Goal: Task Accomplishment & Management: Manage account settings

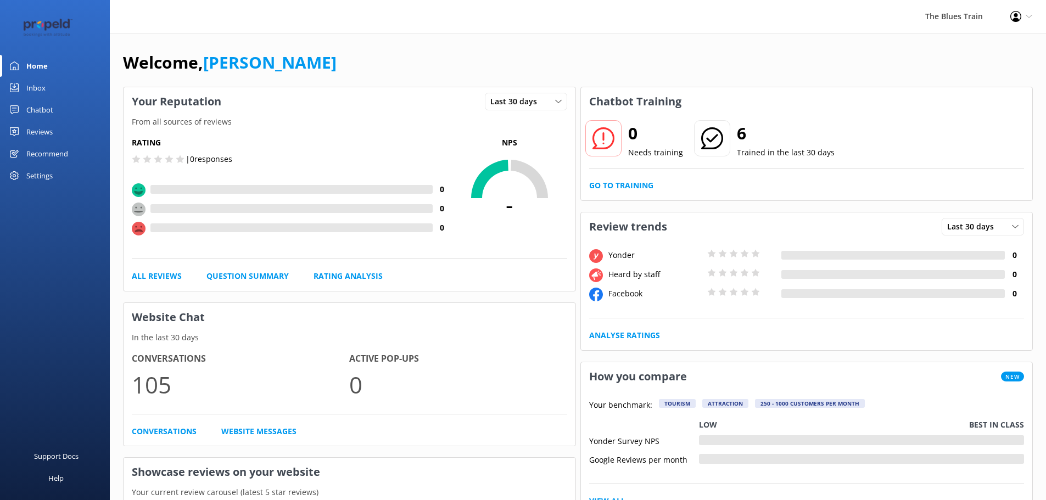
click at [30, 89] on div "Inbox" at bounding box center [35, 88] width 19 height 22
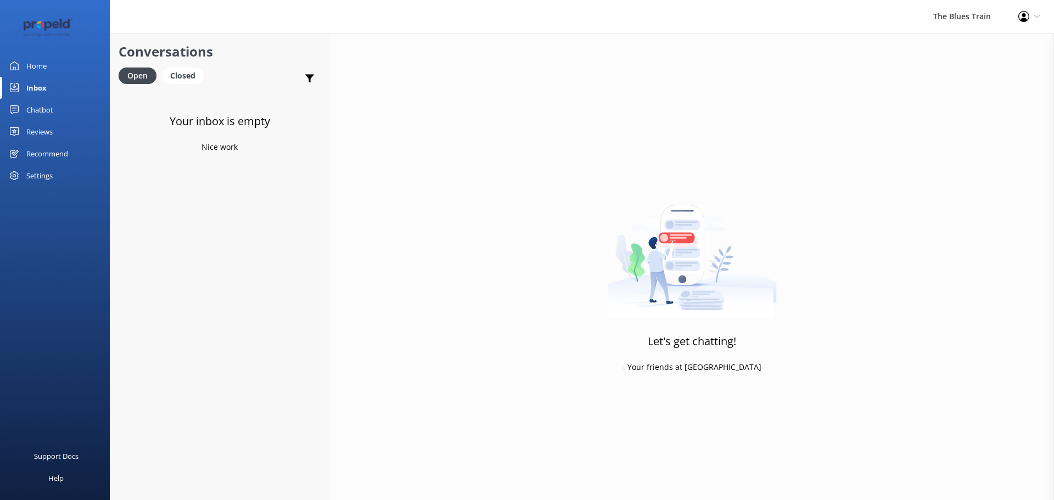
click at [55, 71] on link "Home" at bounding box center [55, 66] width 110 height 22
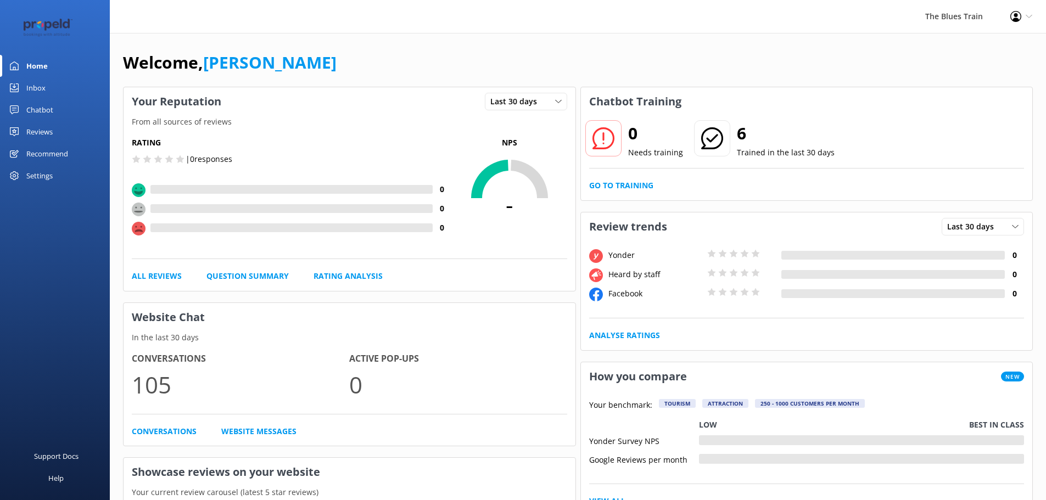
click at [61, 88] on link "Inbox" at bounding box center [55, 88] width 110 height 22
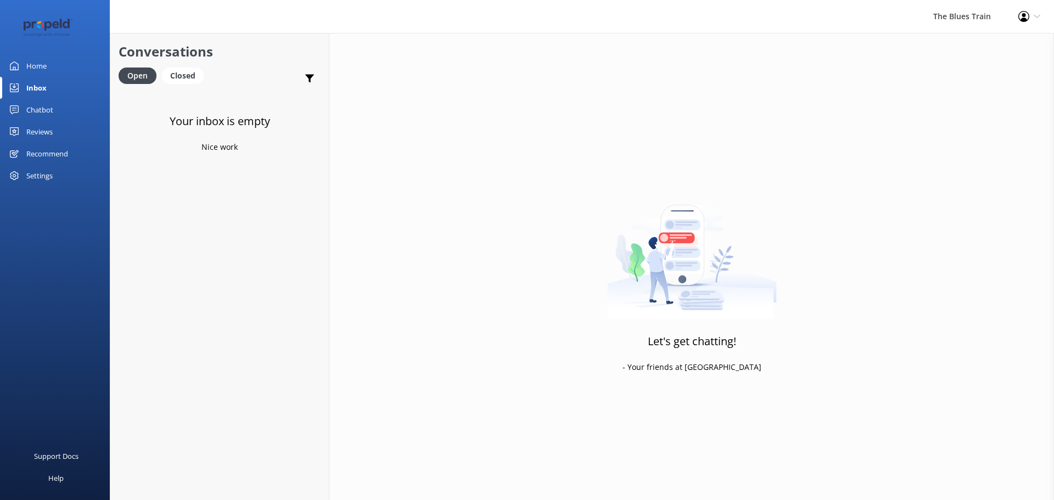
click at [35, 68] on div "Home" at bounding box center [36, 66] width 20 height 22
